Goal: Communication & Community: Connect with others

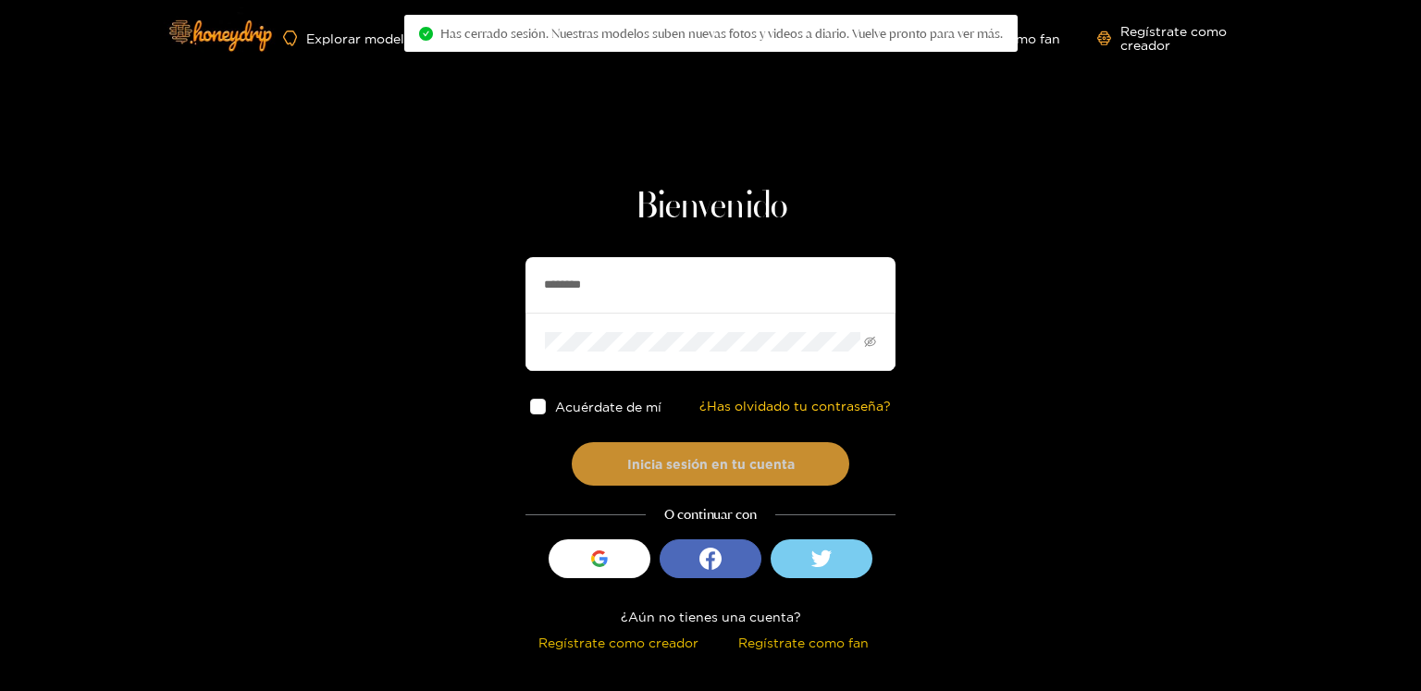
click at [702, 463] on font "Inicia sesión en tu cuenta" at bounding box center [710, 464] width 167 height 14
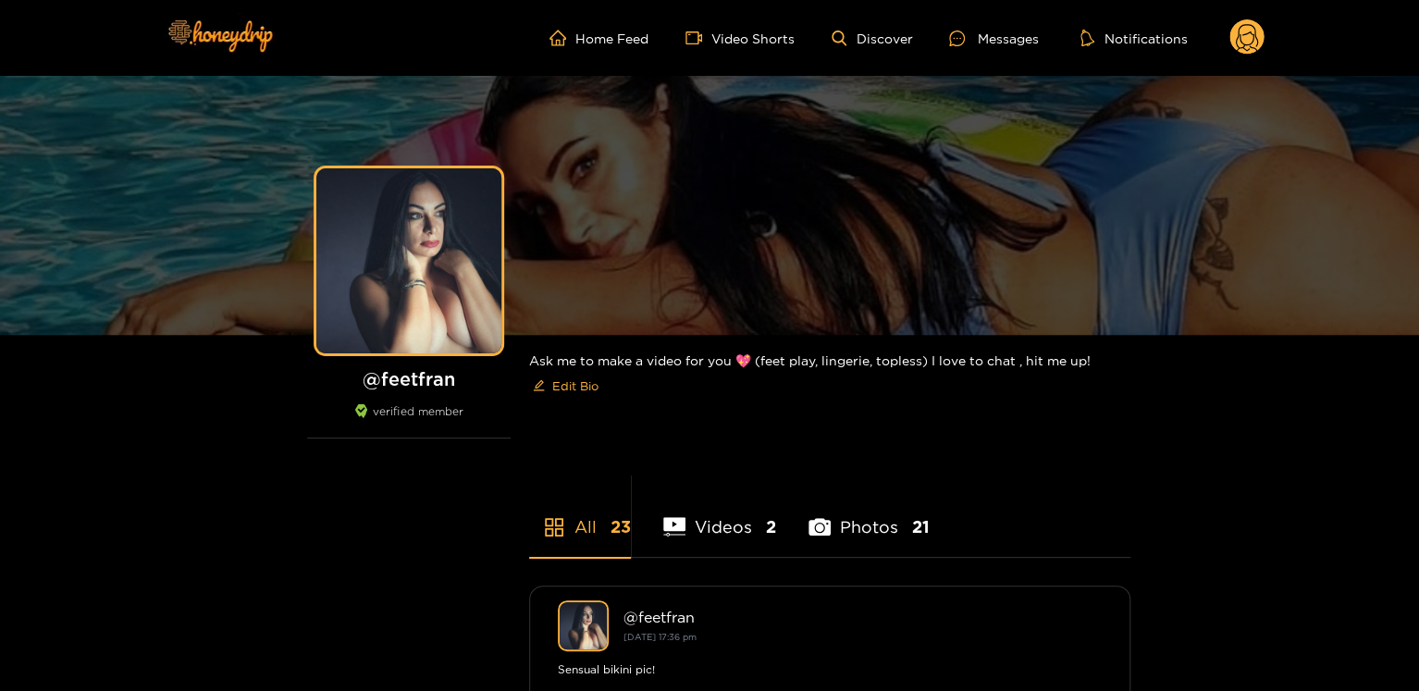
click at [407, 378] on h1 "@ feetfran" at bounding box center [409, 378] width 204 height 23
copy h1 "feetfran"
click at [988, 49] on ul "Home Feed Video Shorts Discover Messages Notifications" at bounding box center [907, 37] width 715 height 37
click at [990, 34] on div "Messages" at bounding box center [993, 38] width 89 height 21
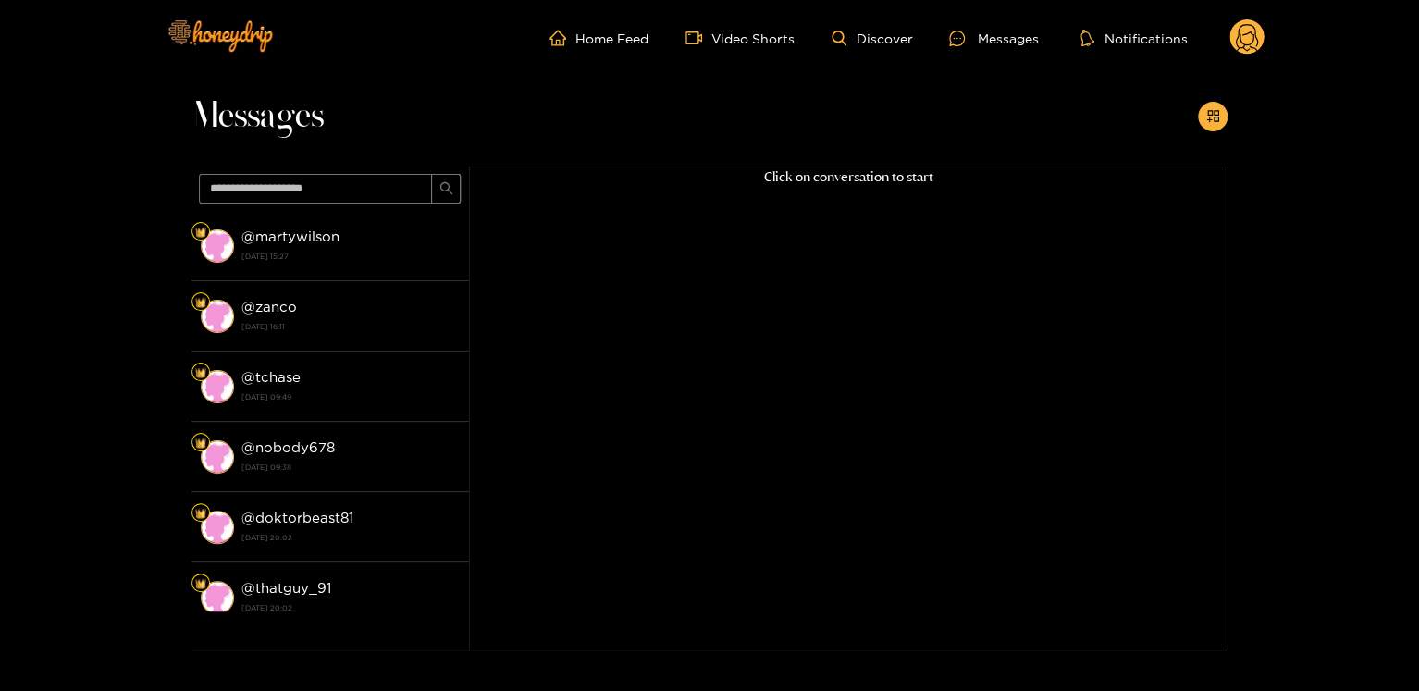
click at [1236, 53] on icon at bounding box center [1246, 37] width 35 height 37
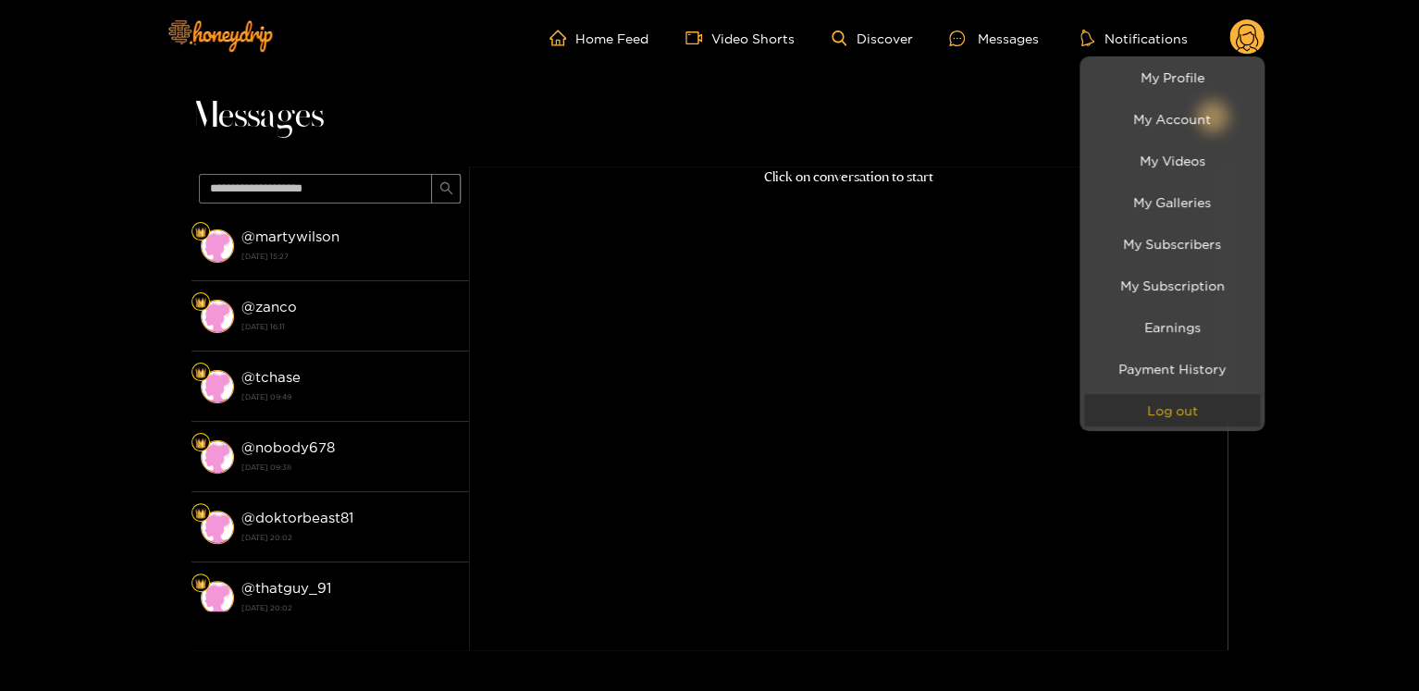
click at [1195, 394] on button "Log out" at bounding box center [1172, 410] width 176 height 32
